Goal: Book appointment/travel/reservation

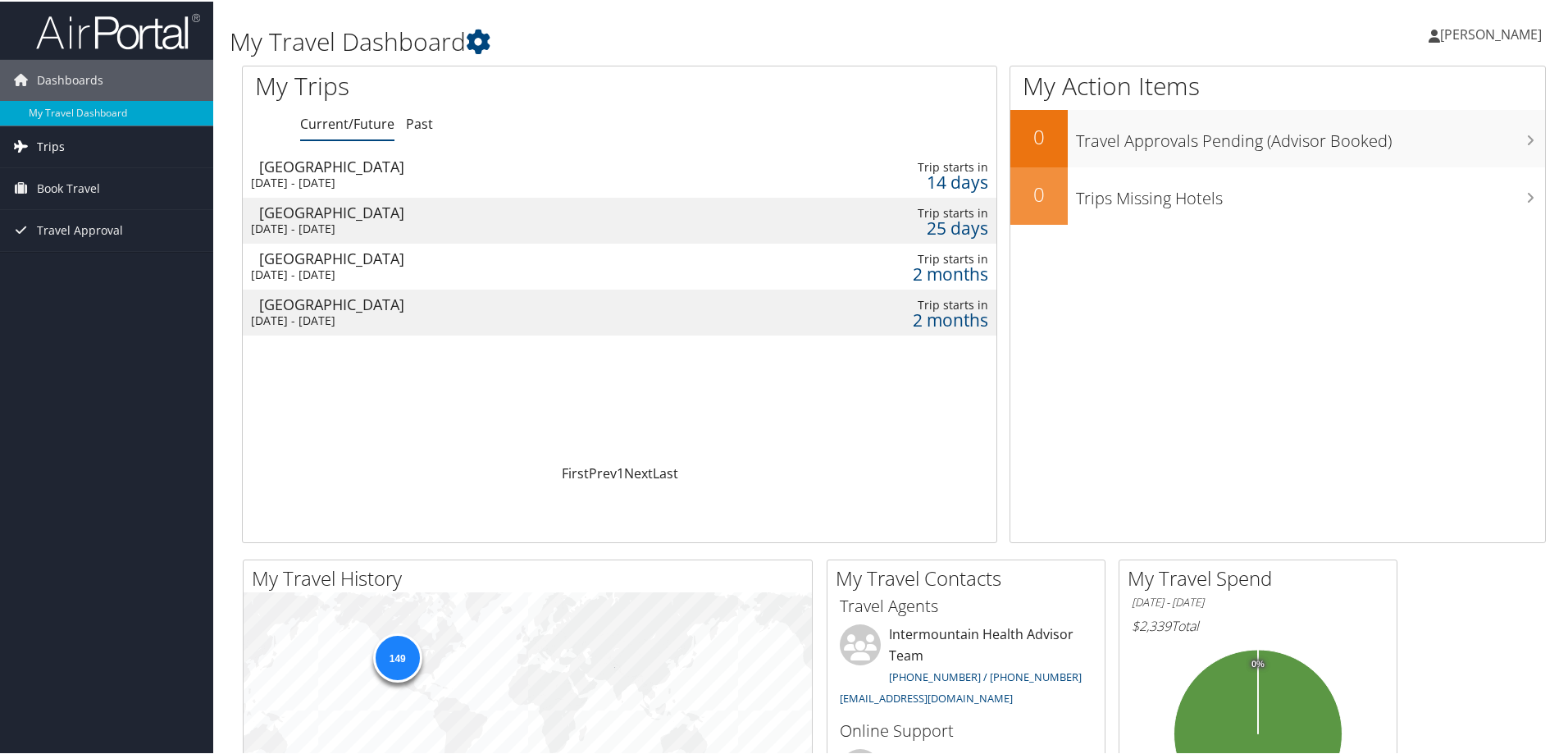
click at [64, 146] on link "Trips" at bounding box center [106, 145] width 213 height 41
click at [91, 258] on span "Book Travel" at bounding box center [68, 261] width 64 height 41
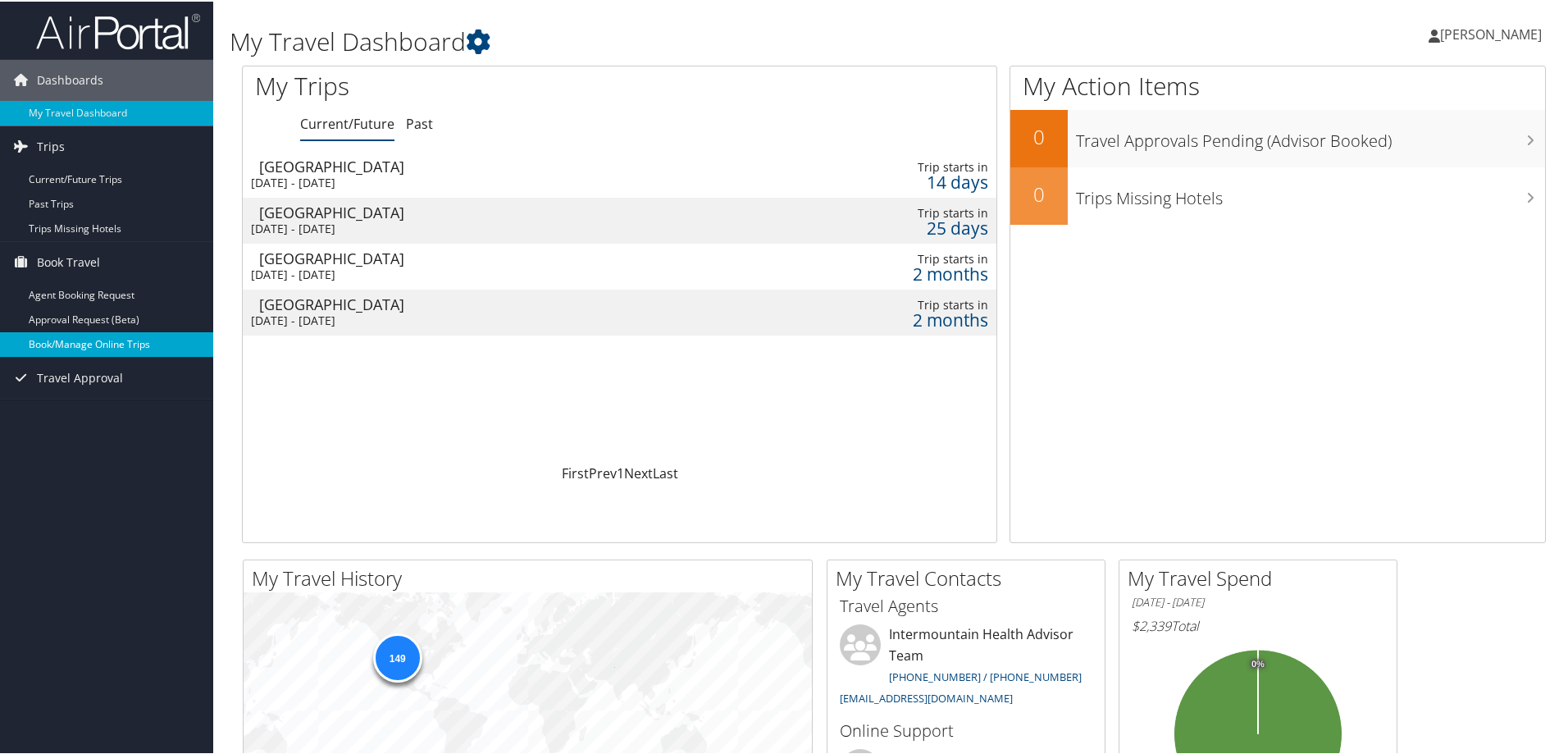
click at [109, 341] on link "Book/Manage Online Trips" at bounding box center [106, 343] width 213 height 25
